Goal: Task Accomplishment & Management: Manage account settings

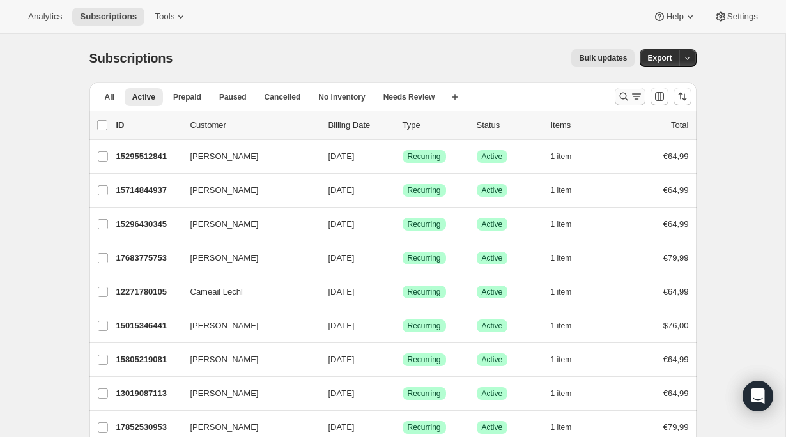
click at [623, 97] on icon "Search and filter results" at bounding box center [624, 96] width 13 height 13
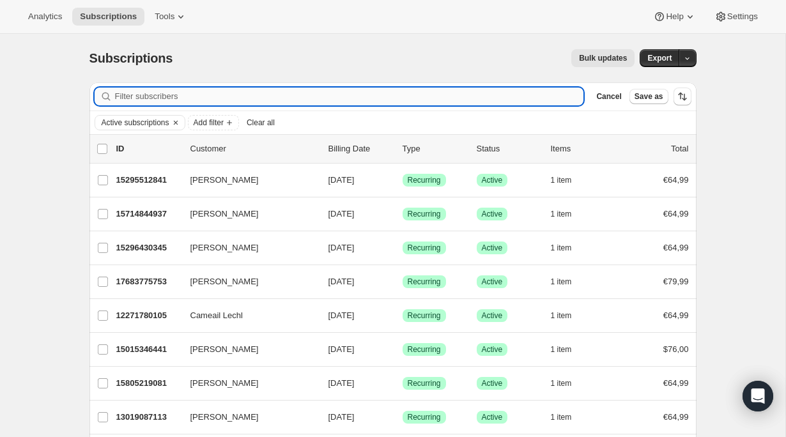
paste input "[PERSON_NAME]"
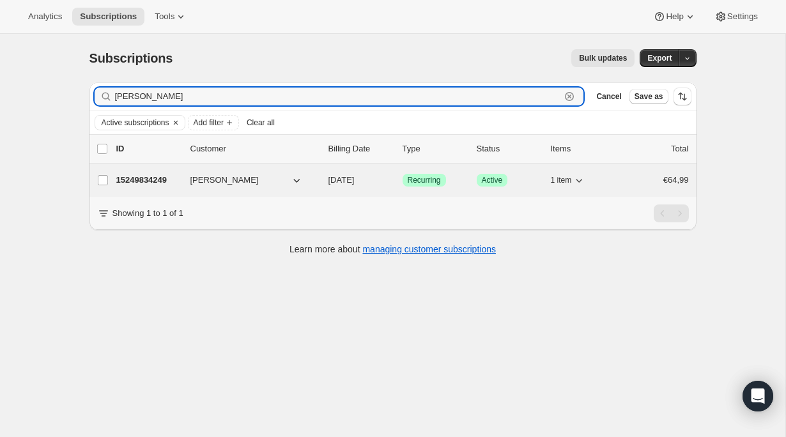
type input "[PERSON_NAME]"
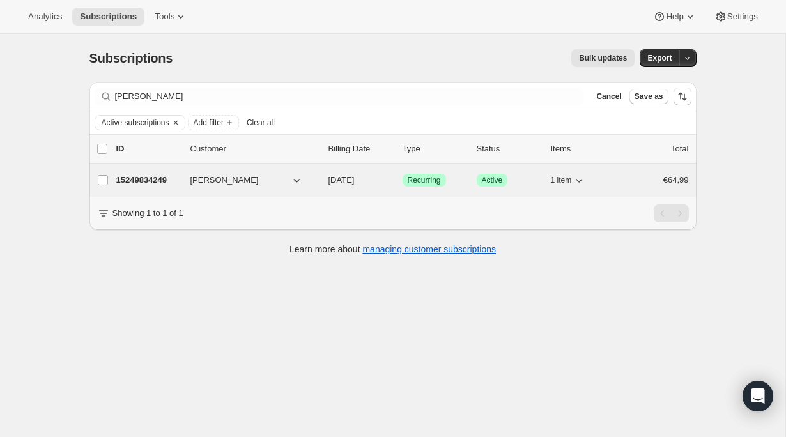
click at [147, 178] on p "15249834249" at bounding box center [148, 180] width 64 height 13
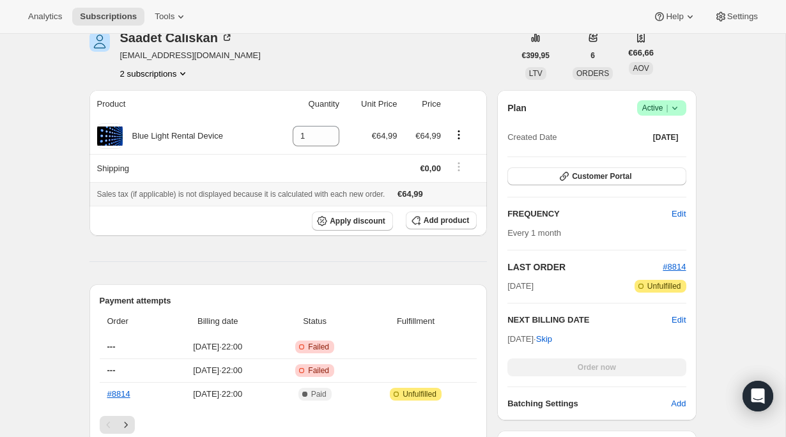
scroll to position [227, 0]
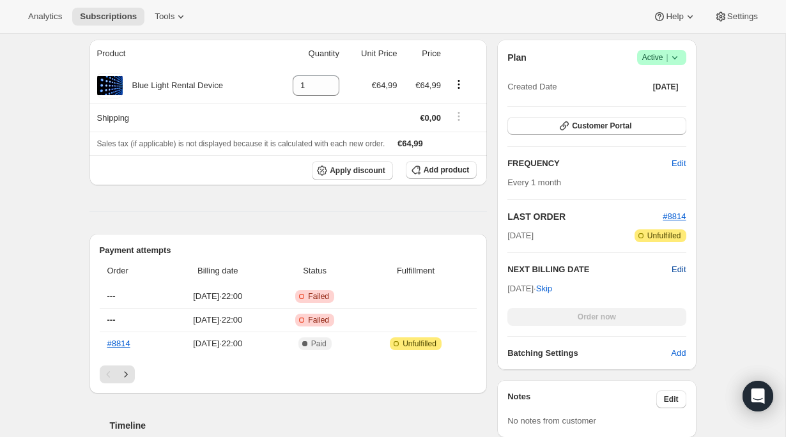
click at [678, 270] on span "Edit" at bounding box center [679, 269] width 14 height 13
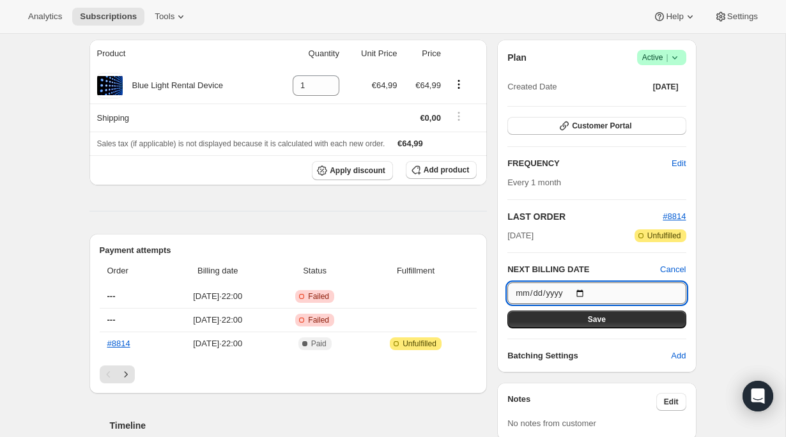
click at [588, 290] on input "[DATE]" at bounding box center [597, 294] width 178 height 22
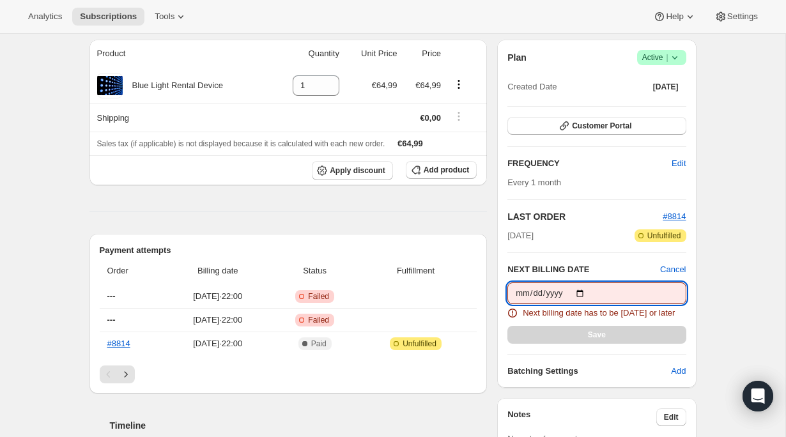
type input "[DATE]"
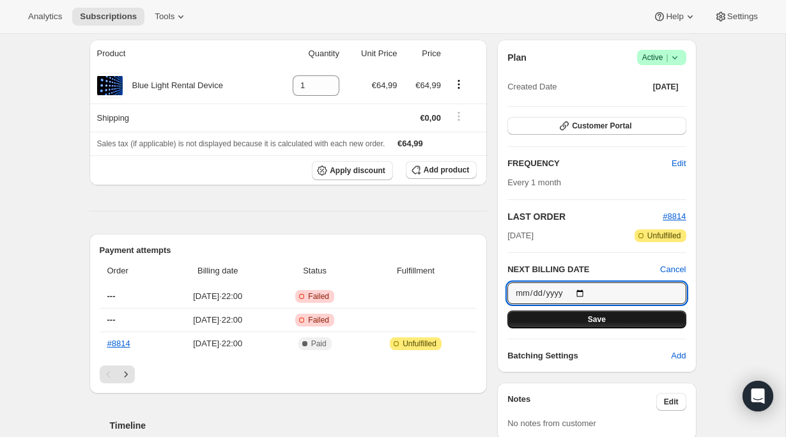
click at [599, 322] on span "Save" at bounding box center [597, 320] width 18 height 10
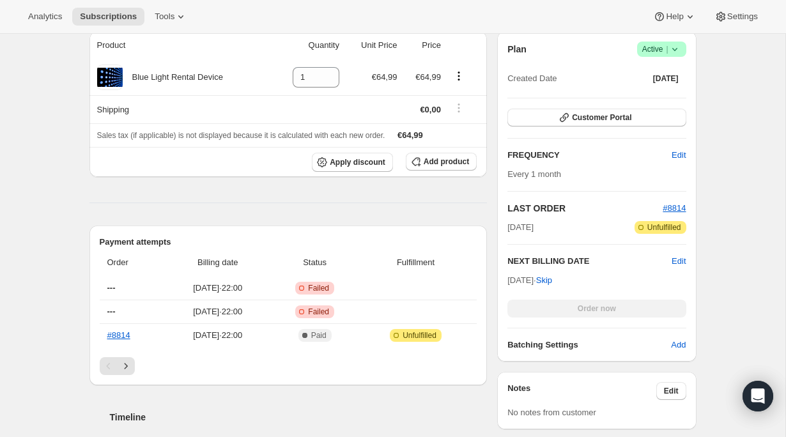
scroll to position [301, 0]
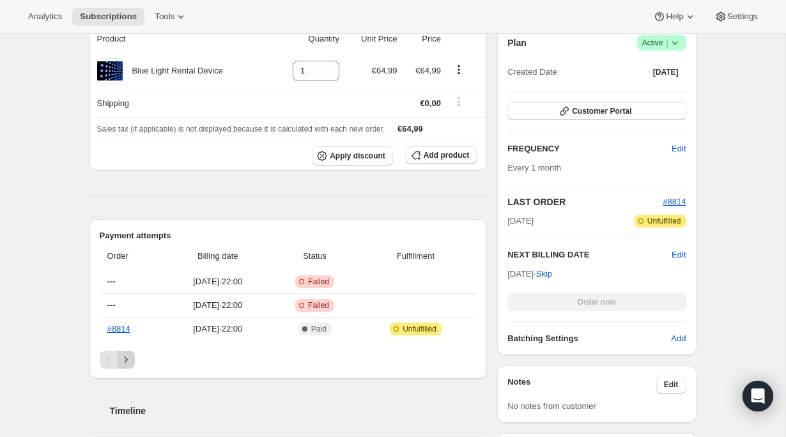
click at [121, 357] on icon "Next" at bounding box center [126, 360] width 13 height 13
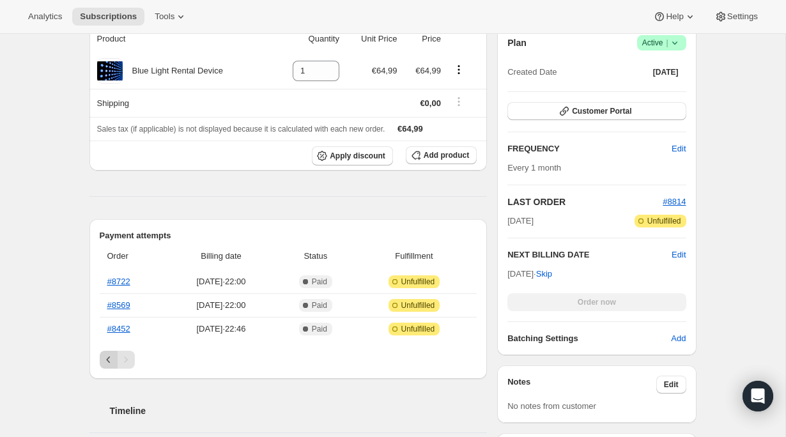
click at [106, 361] on icon "Previous" at bounding box center [108, 360] width 13 height 13
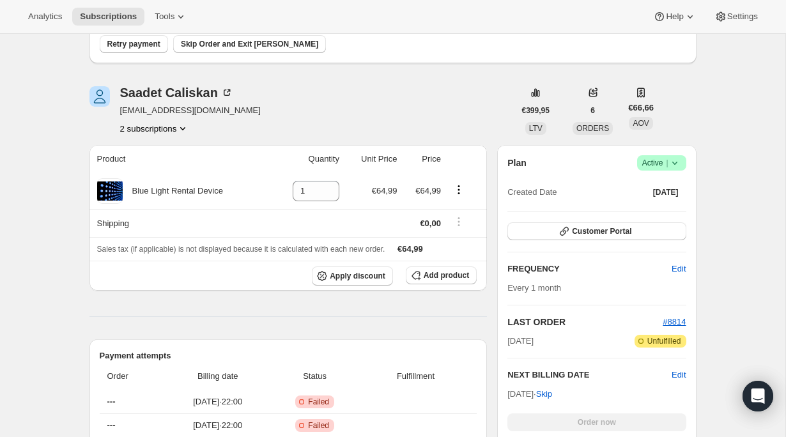
scroll to position [0, 0]
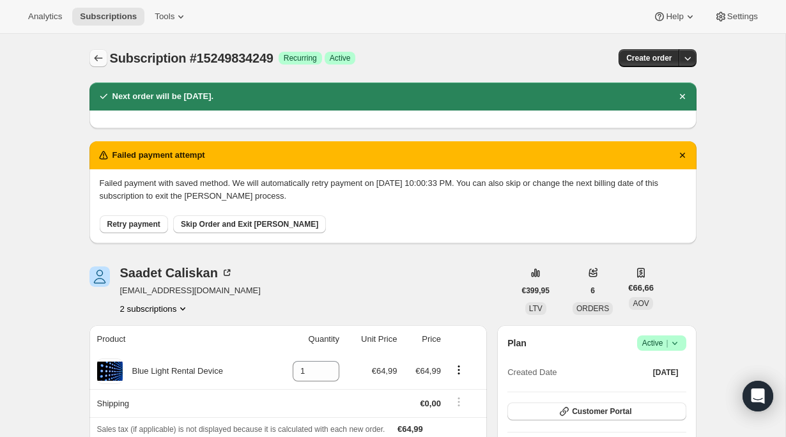
click at [93, 56] on icon "Subscriptions" at bounding box center [98, 58] width 13 height 13
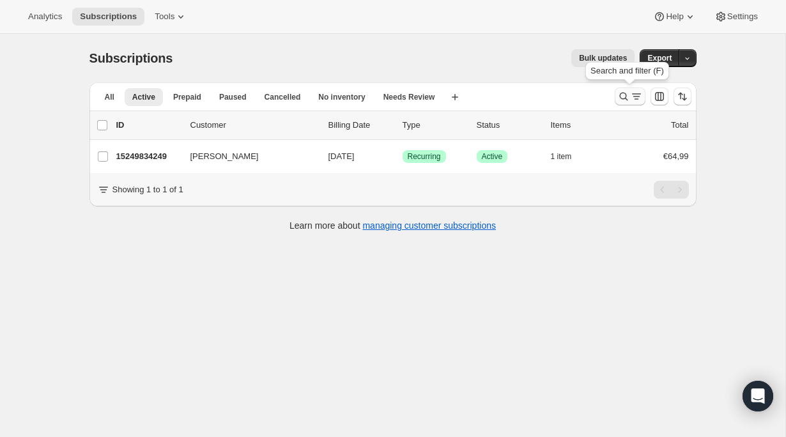
click at [628, 96] on icon "Search and filter results" at bounding box center [624, 96] width 13 height 13
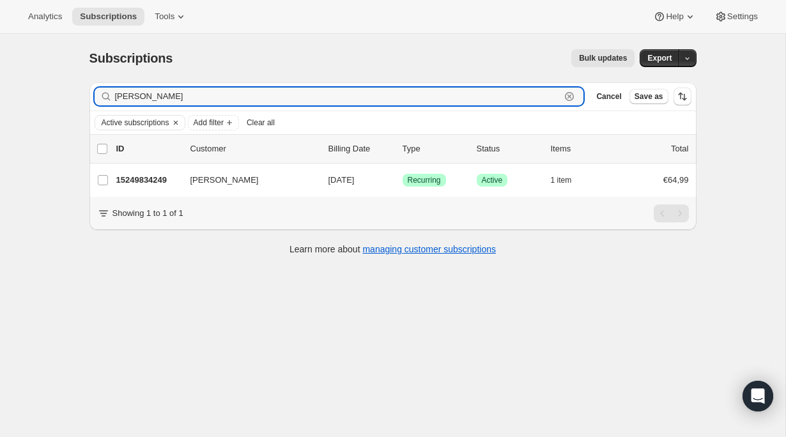
click at [567, 95] on icon "button" at bounding box center [569, 96] width 13 height 13
